Goal: Task Accomplishment & Management: Manage account settings

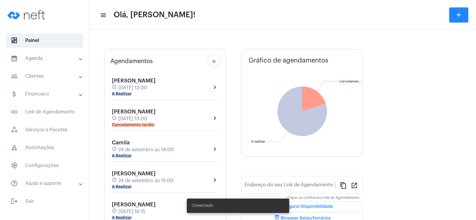
scroll to position [48, 0]
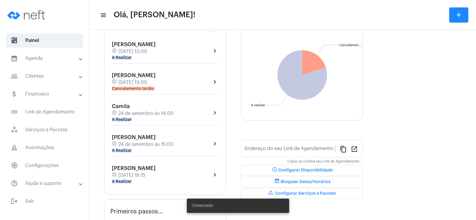
type input "[URL][DOMAIN_NAME]"
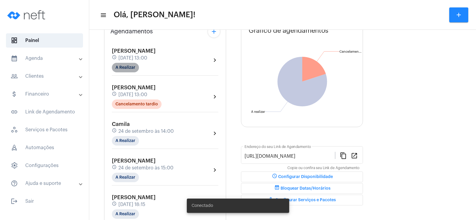
click at [123, 68] on mat-chip "A Realizar" at bounding box center [125, 68] width 27 height 10
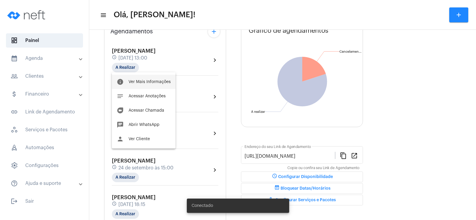
click at [133, 81] on span "Ver Mais Informações" at bounding box center [149, 82] width 42 height 4
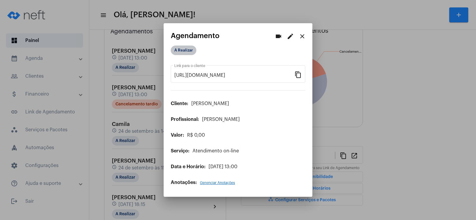
click at [182, 47] on mat-chip "A Realizar" at bounding box center [184, 50] width 26 height 10
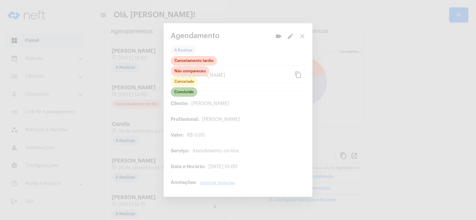
click at [182, 91] on mat-chip "Concluído" at bounding box center [184, 92] width 26 height 10
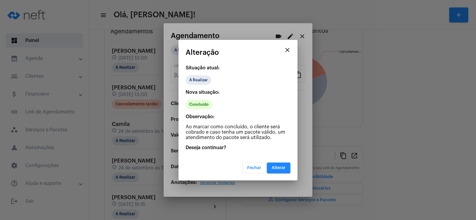
click at [285, 169] on span "Alterar" at bounding box center [278, 168] width 14 height 4
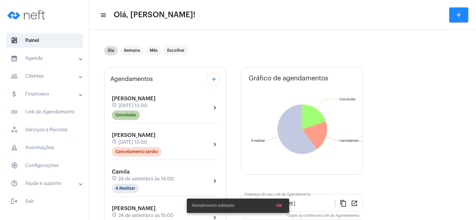
click at [121, 113] on mat-chip "Concluído" at bounding box center [126, 115] width 28 height 10
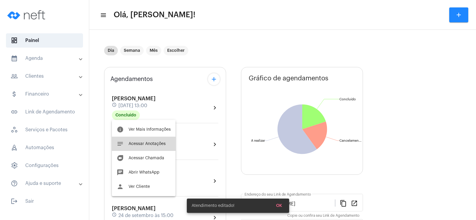
click at [157, 145] on span "Acessar Anotações" at bounding box center [146, 143] width 37 height 4
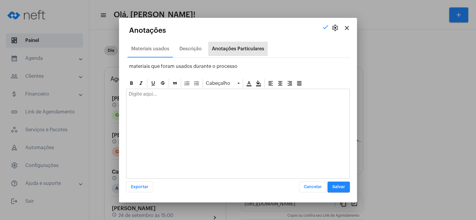
click at [234, 48] on div "Anotações Particulares" at bounding box center [238, 48] width 52 height 5
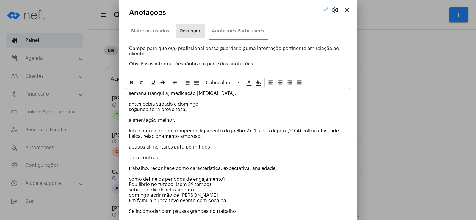
click at [192, 26] on div "Descrição" at bounding box center [190, 31] width 29 height 14
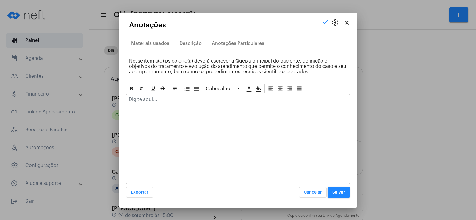
click at [154, 102] on div at bounding box center [237, 100] width 223 height 13
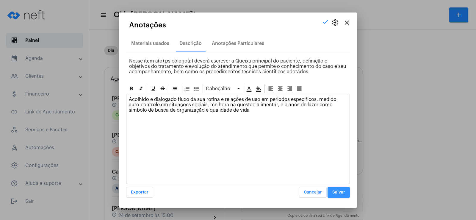
click at [349, 196] on button "Salvar" at bounding box center [338, 192] width 22 height 11
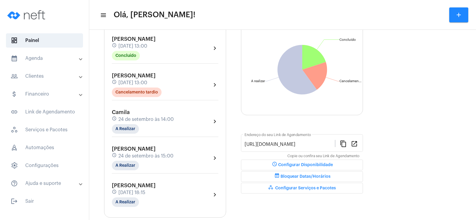
scroll to position [89, 0]
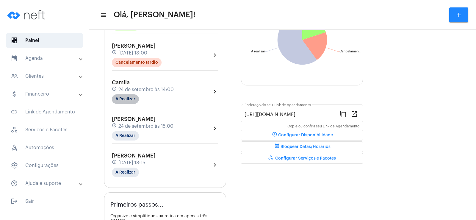
click at [127, 98] on mat-chip "A Realizar" at bounding box center [125, 99] width 27 height 10
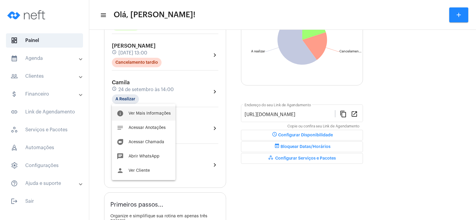
click at [141, 114] on span "Ver Mais Informações" at bounding box center [149, 113] width 42 height 4
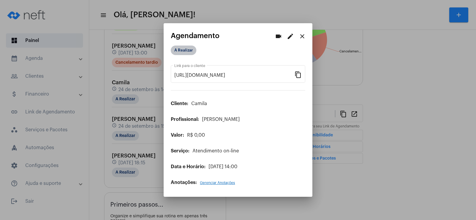
click at [186, 50] on mat-chip "A Realizar" at bounding box center [184, 50] width 26 height 10
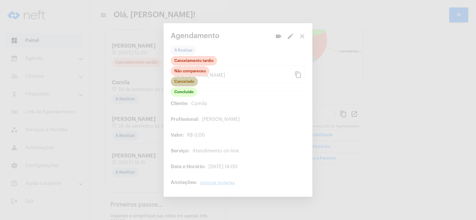
click at [185, 81] on mat-chip "Cancelado" at bounding box center [184, 82] width 27 height 10
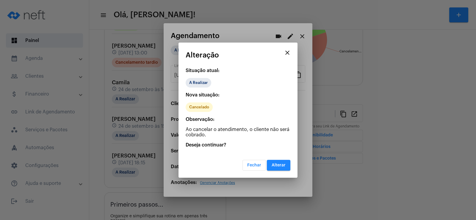
click at [290, 168] on button "Alterar" at bounding box center [278, 165] width 23 height 11
